Goal: Information Seeking & Learning: Learn about a topic

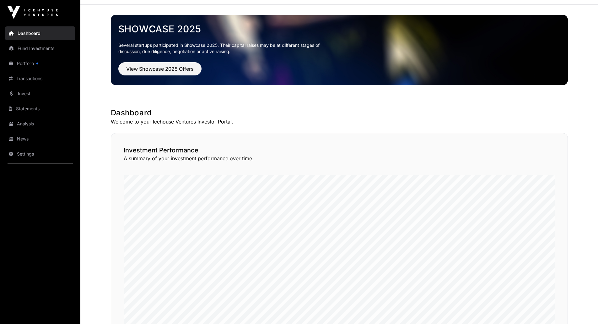
scroll to position [31, 0]
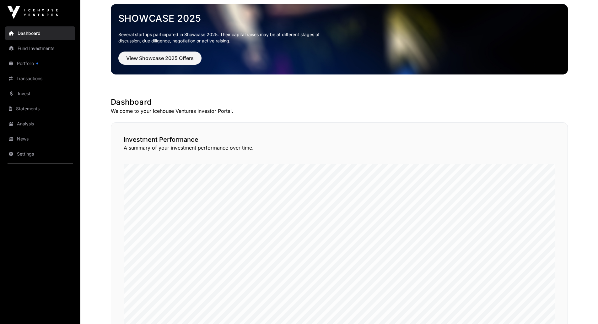
click at [35, 96] on link "Invest" at bounding box center [40, 94] width 70 height 14
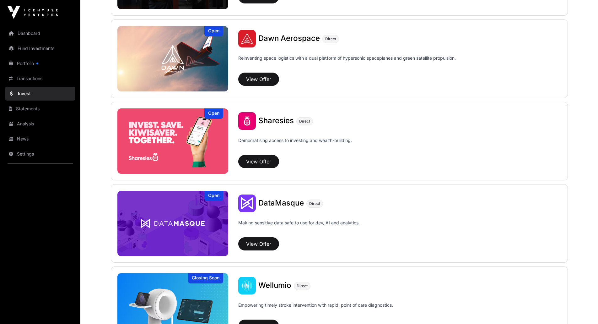
scroll to position [722, 0]
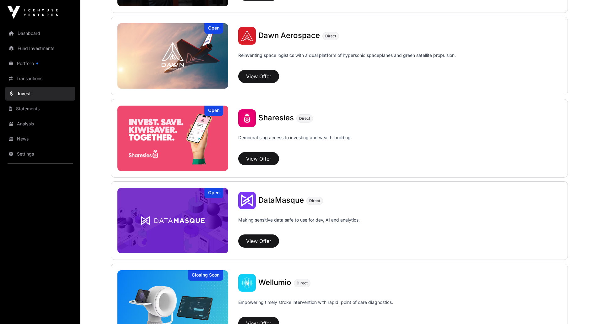
click at [274, 117] on span "Sharesies" at bounding box center [275, 117] width 35 height 9
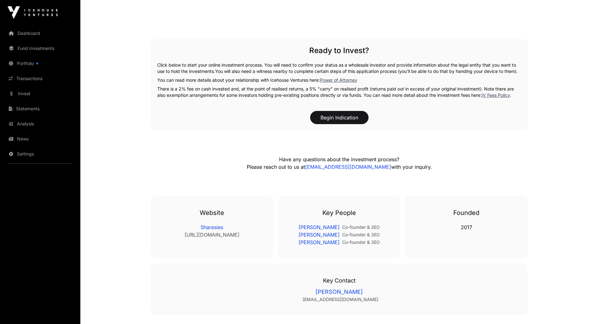
scroll to position [1283, 0]
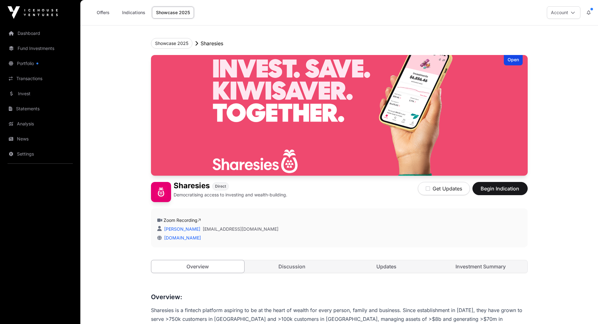
click at [313, 269] on link "Discussion" at bounding box center [292, 266] width 93 height 13
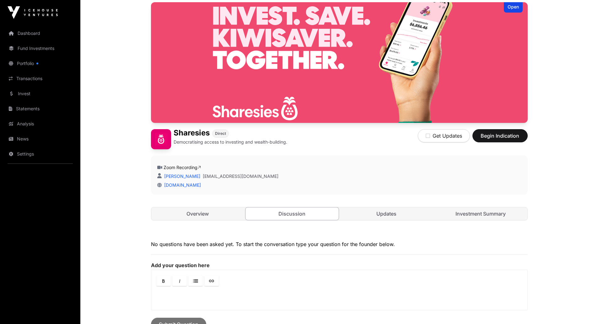
scroll to position [138, 0]
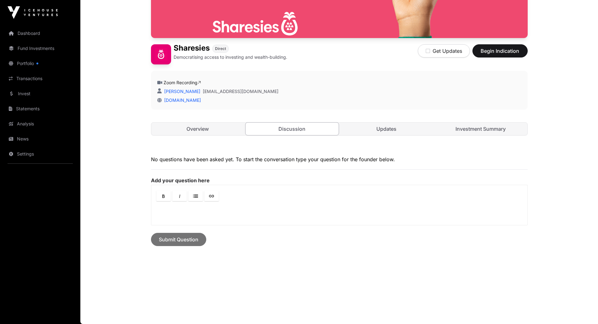
click at [402, 127] on link "Updates" at bounding box center [386, 128] width 93 height 13
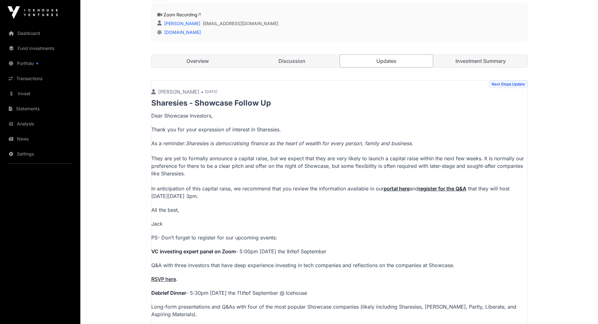
scroll to position [138, 0]
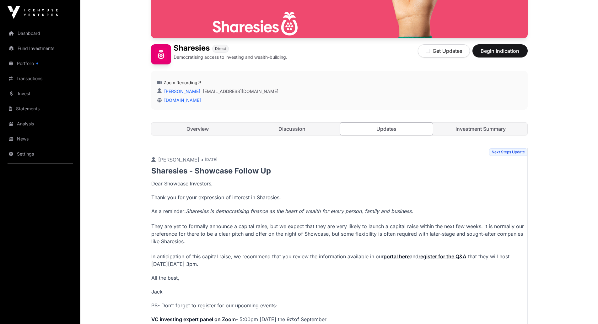
click at [506, 134] on link "Investment Summary" at bounding box center [480, 128] width 93 height 13
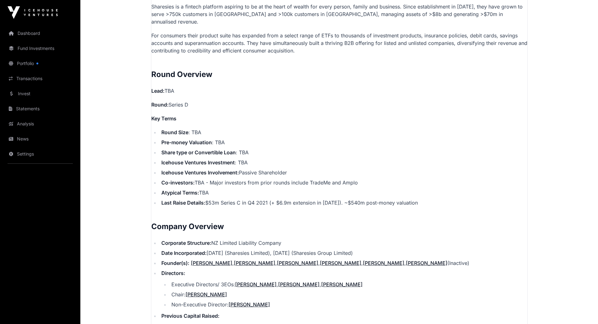
scroll to position [389, 0]
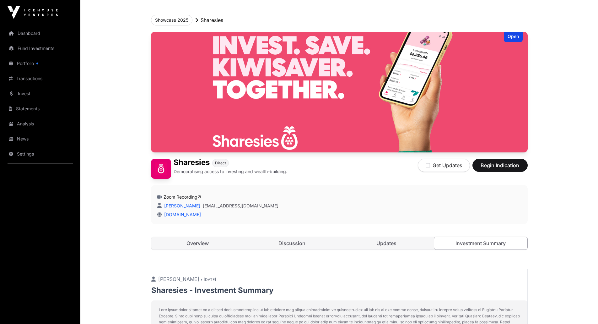
scroll to position [0, 0]
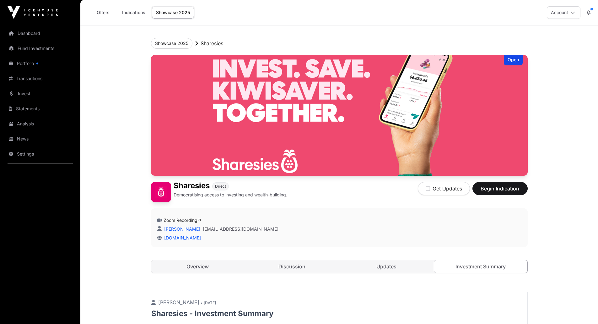
click at [231, 267] on link "Overview" at bounding box center [197, 266] width 93 height 13
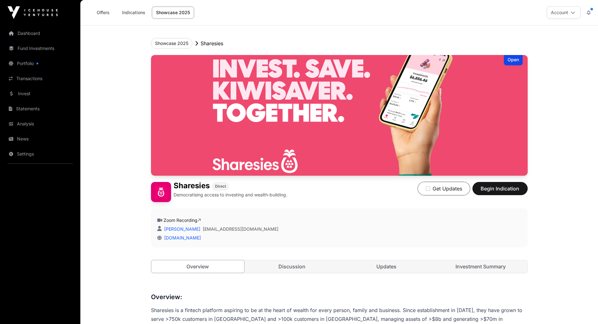
click at [450, 190] on button "Get Updates" at bounding box center [444, 188] width 52 height 13
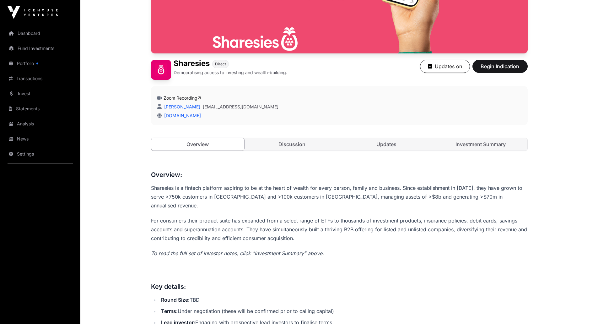
scroll to position [126, 0]
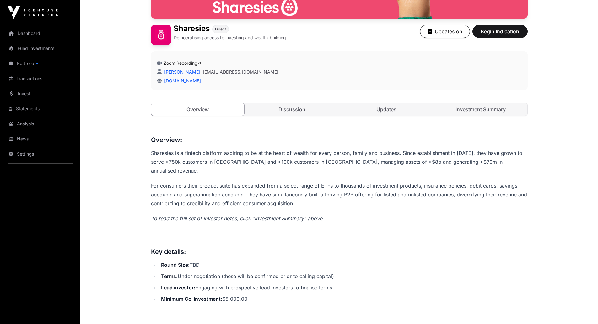
click at [285, 112] on link "Discussion" at bounding box center [292, 109] width 93 height 13
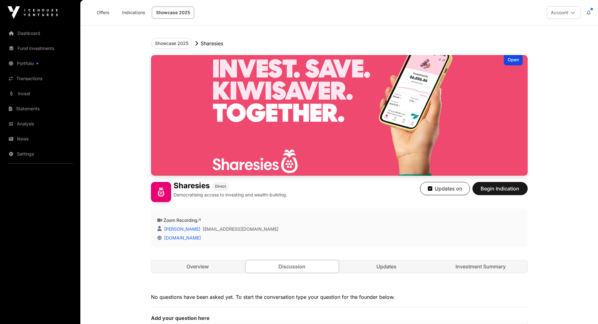
click at [140, 14] on link "Indications" at bounding box center [133, 13] width 31 height 12
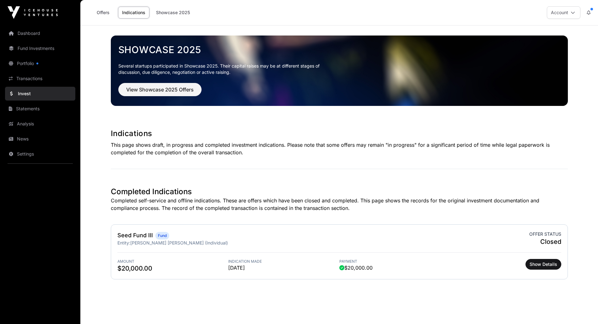
click at [105, 13] on link "Offers" at bounding box center [102, 13] width 25 height 12
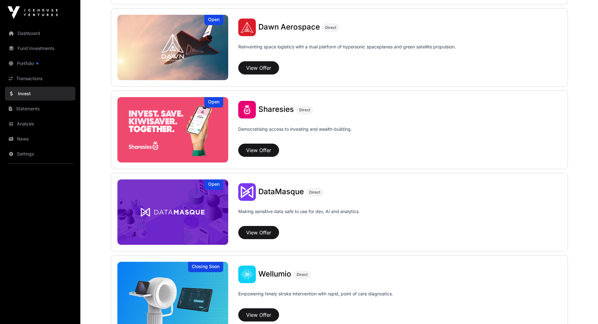
scroll to position [730, 0]
click at [32, 67] on link "Portfolio" at bounding box center [40, 64] width 70 height 14
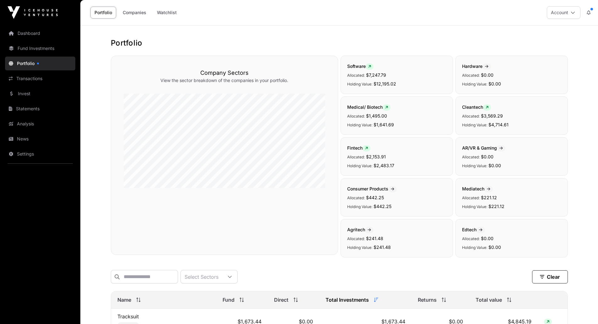
click at [35, 78] on link "Transactions" at bounding box center [40, 79] width 70 height 14
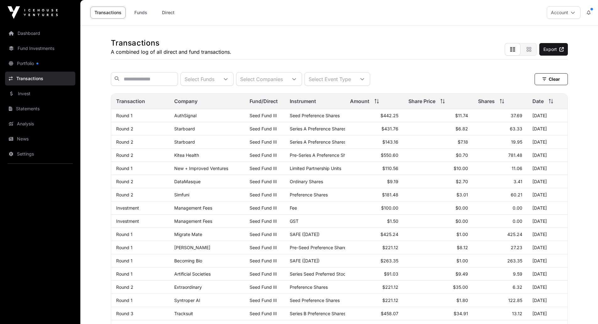
click at [45, 45] on link "Fund Investments" at bounding box center [40, 48] width 70 height 14
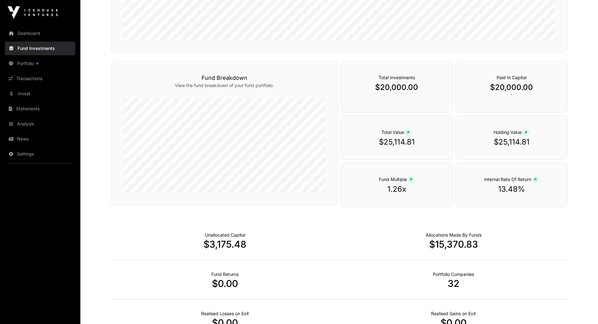
scroll to position [251, 0]
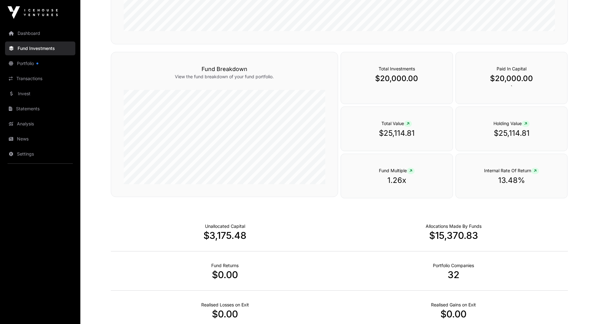
click at [34, 33] on link "Dashboard" at bounding box center [40, 33] width 70 height 14
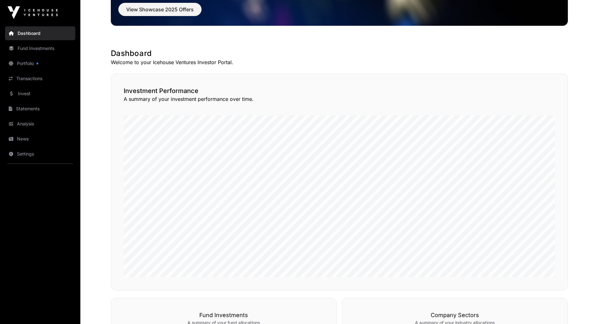
scroll to position [3, 0]
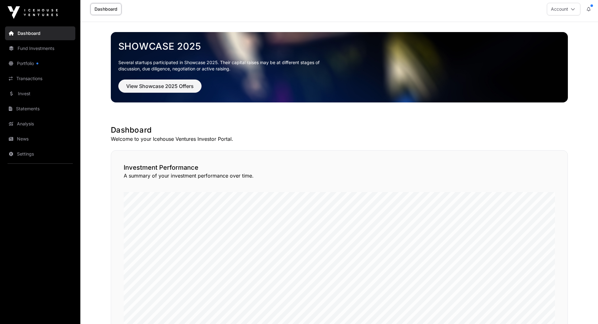
click at [39, 105] on link "Statements" at bounding box center [40, 109] width 70 height 14
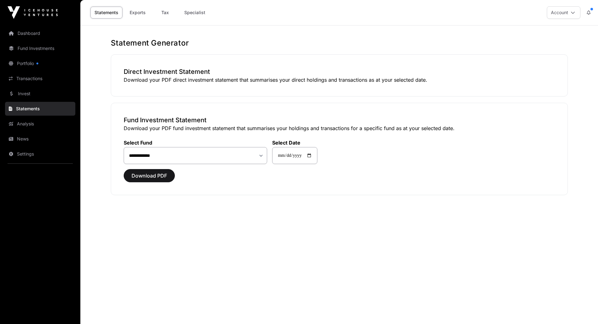
click at [36, 122] on link "Analysis" at bounding box center [40, 124] width 70 height 14
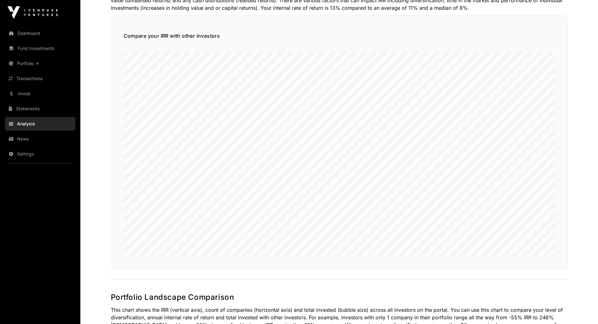
scroll to position [31, 0]
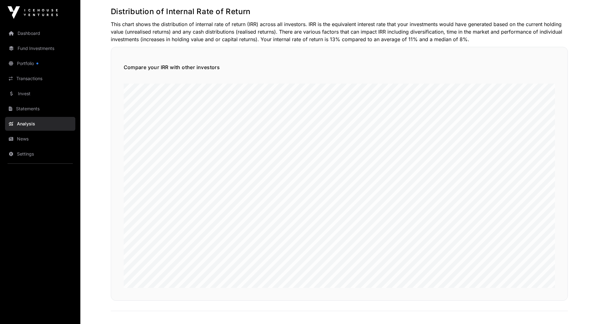
click at [37, 136] on link "News" at bounding box center [40, 139] width 70 height 14
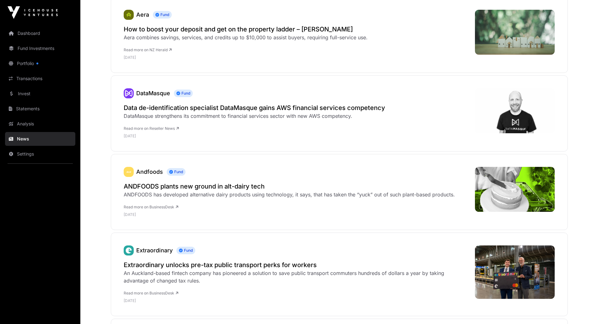
scroll to position [973, 0]
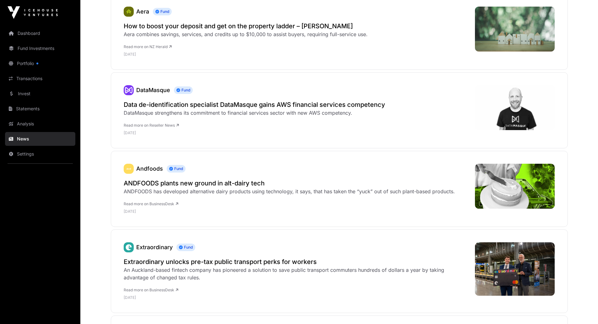
click at [32, 153] on link "Settings" at bounding box center [40, 154] width 70 height 14
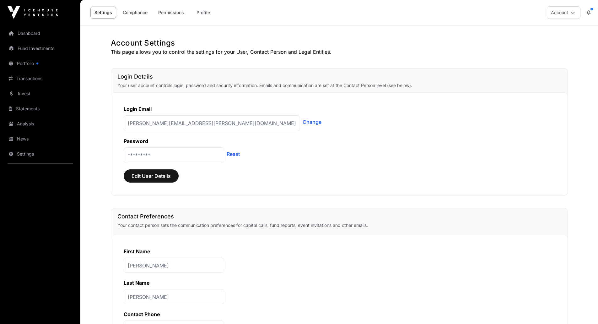
click at [42, 121] on link "Analysis" at bounding box center [40, 124] width 70 height 14
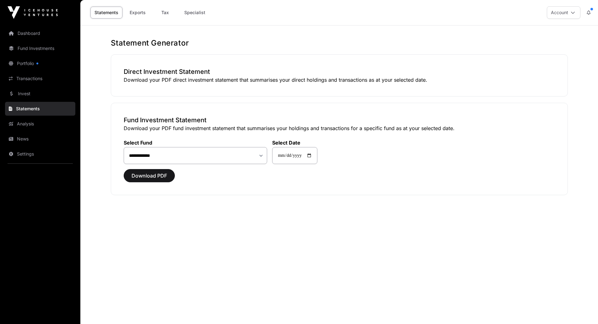
click at [35, 97] on link "Invest" at bounding box center [40, 94] width 70 height 14
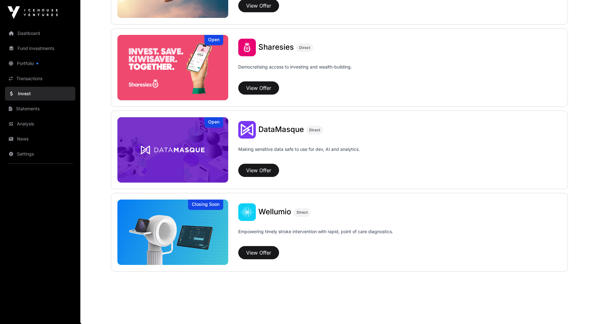
scroll to position [793, 0]
click at [250, 90] on button "View Offer" at bounding box center [258, 87] width 41 height 13
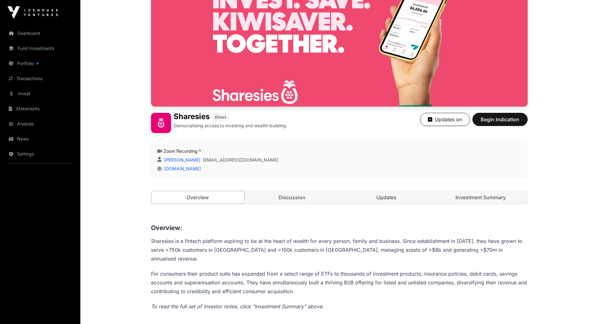
scroll to position [157, 0]
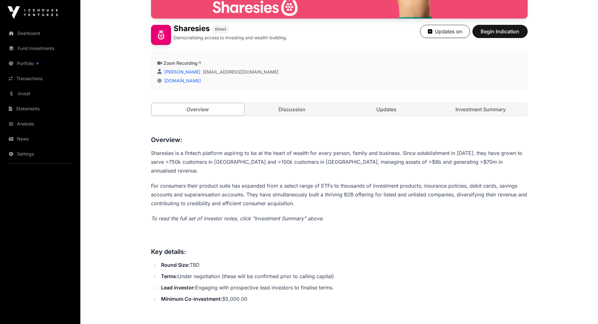
click at [273, 105] on link "Discussion" at bounding box center [292, 109] width 93 height 13
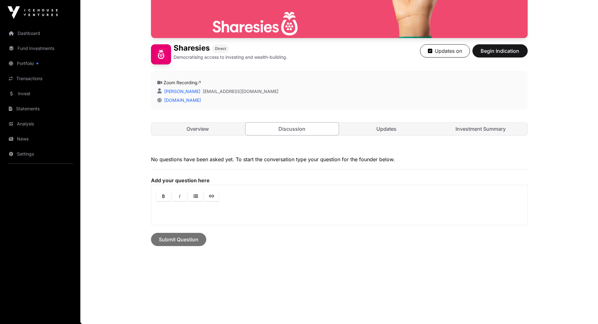
click at [357, 126] on link "Updates" at bounding box center [386, 128] width 93 height 13
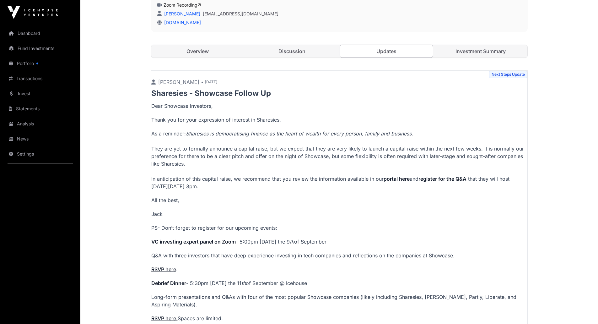
scroll to position [214, 0]
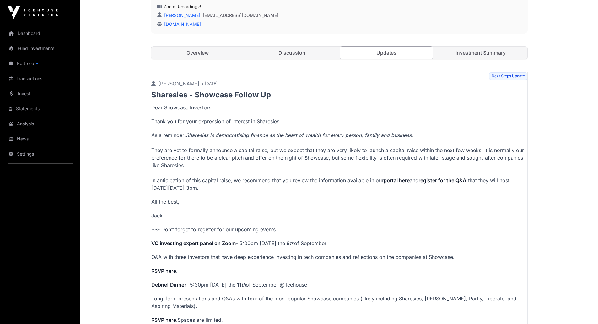
click at [458, 53] on link "Investment Summary" at bounding box center [480, 52] width 93 height 13
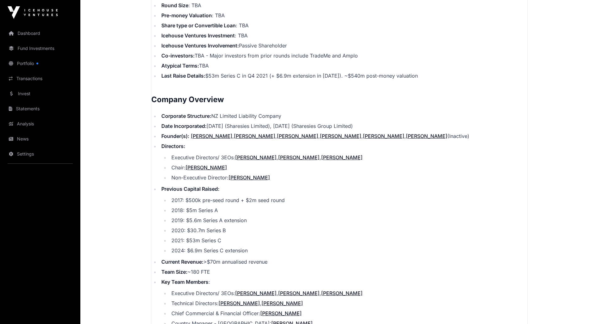
scroll to position [509, 0]
